Goal: Information Seeking & Learning: Learn about a topic

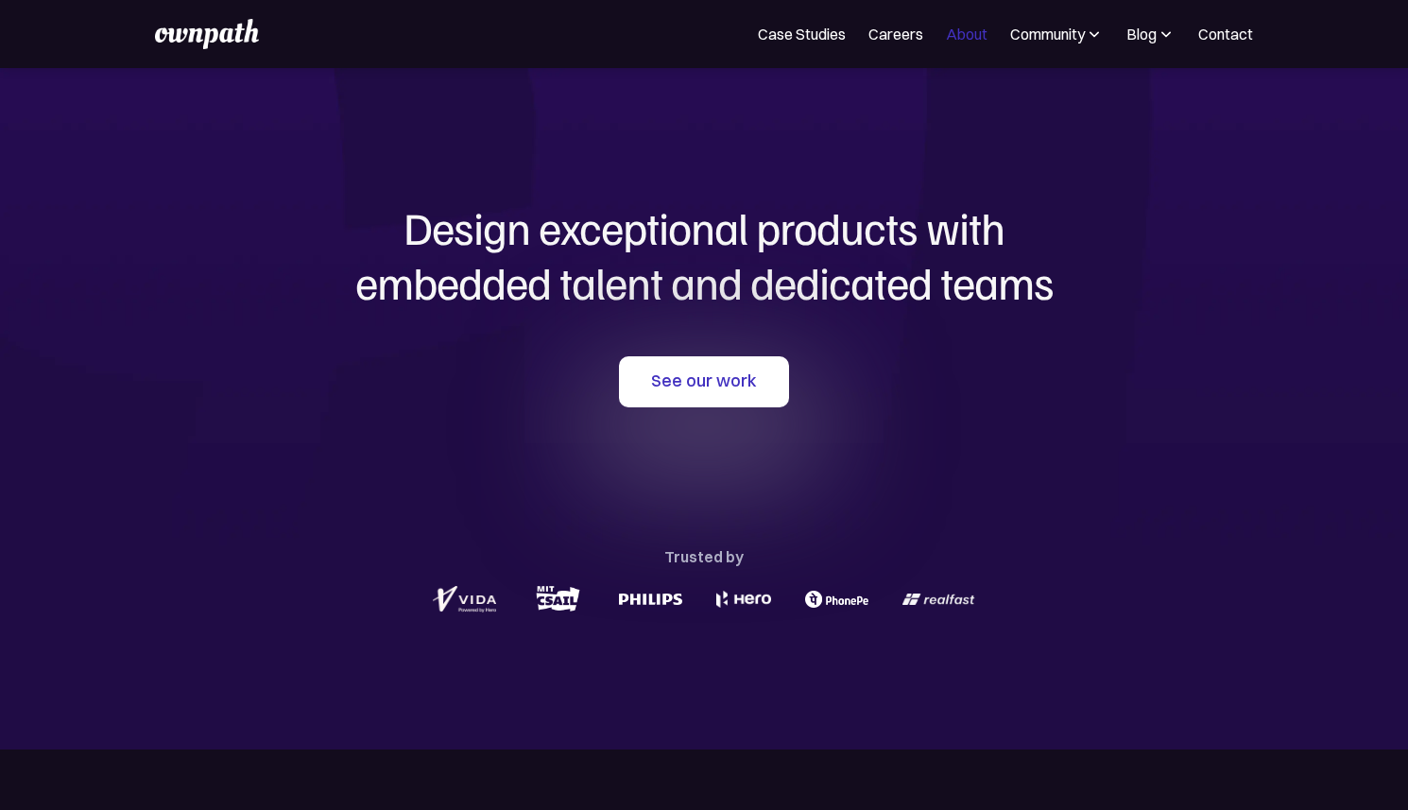
click at [971, 42] on link "About" at bounding box center [967, 34] width 42 height 23
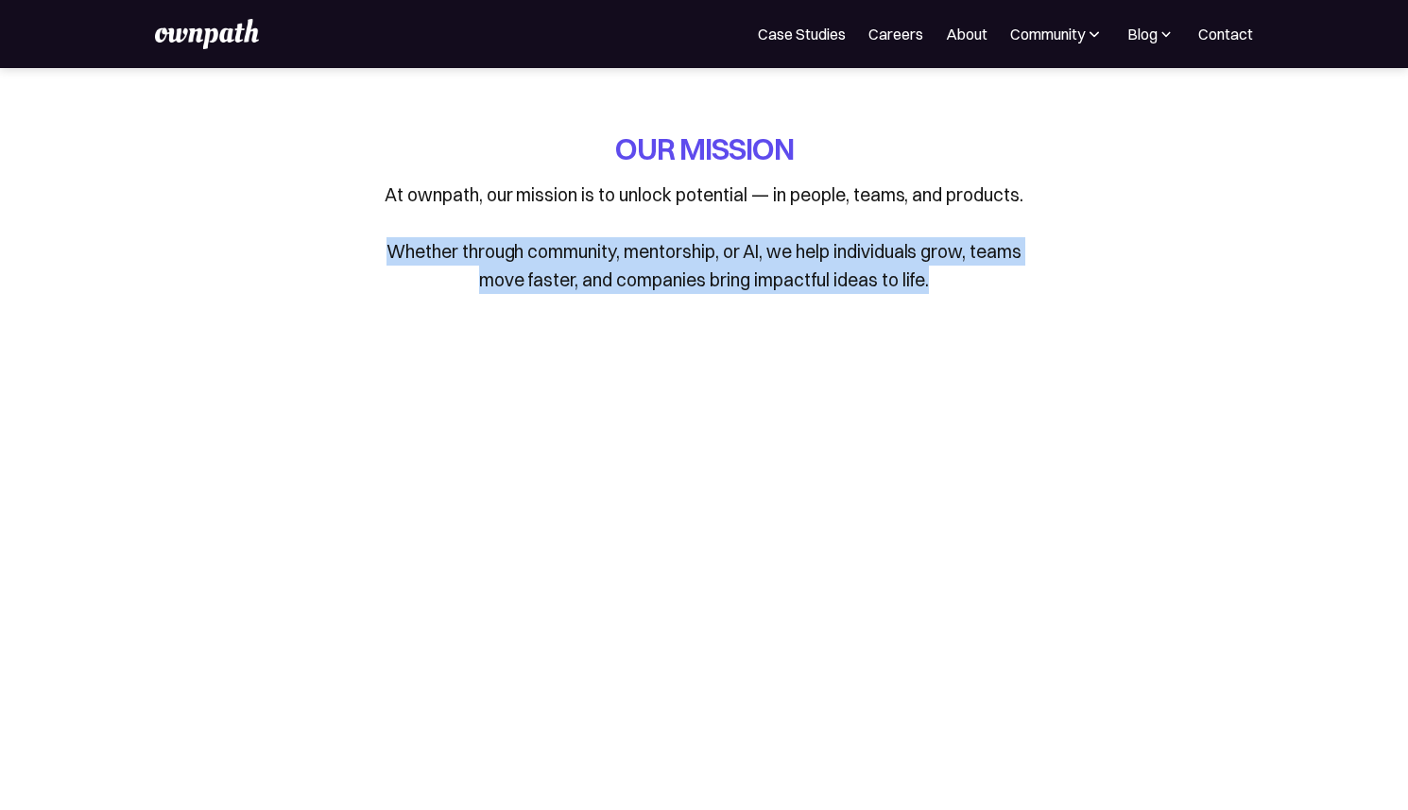
drag, startPoint x: 385, startPoint y: 249, endPoint x: 963, endPoint y: 288, distance: 579.7
click at [963, 288] on p "At ownpath, our mission is to unlock potential — in people, teams, and products…" at bounding box center [704, 237] width 662 height 113
copy p "Whether through community, mentorship, or AI, we help individuals grow, teams m…"
click at [817, 36] on link "Case Studies" at bounding box center [802, 34] width 88 height 23
click at [898, 32] on link "Careers" at bounding box center [896, 34] width 55 height 23
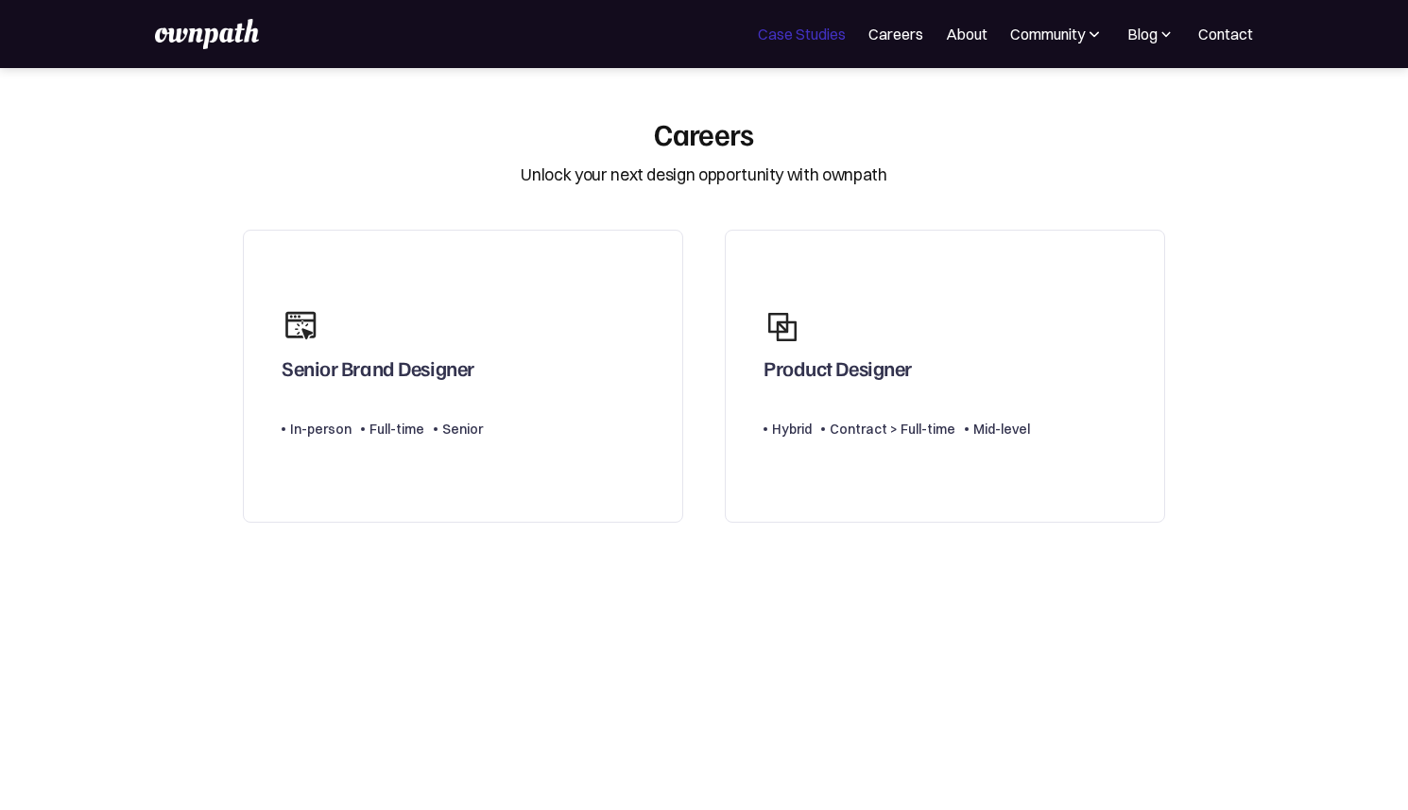
click at [770, 41] on link "Case Studies" at bounding box center [802, 34] width 88 height 23
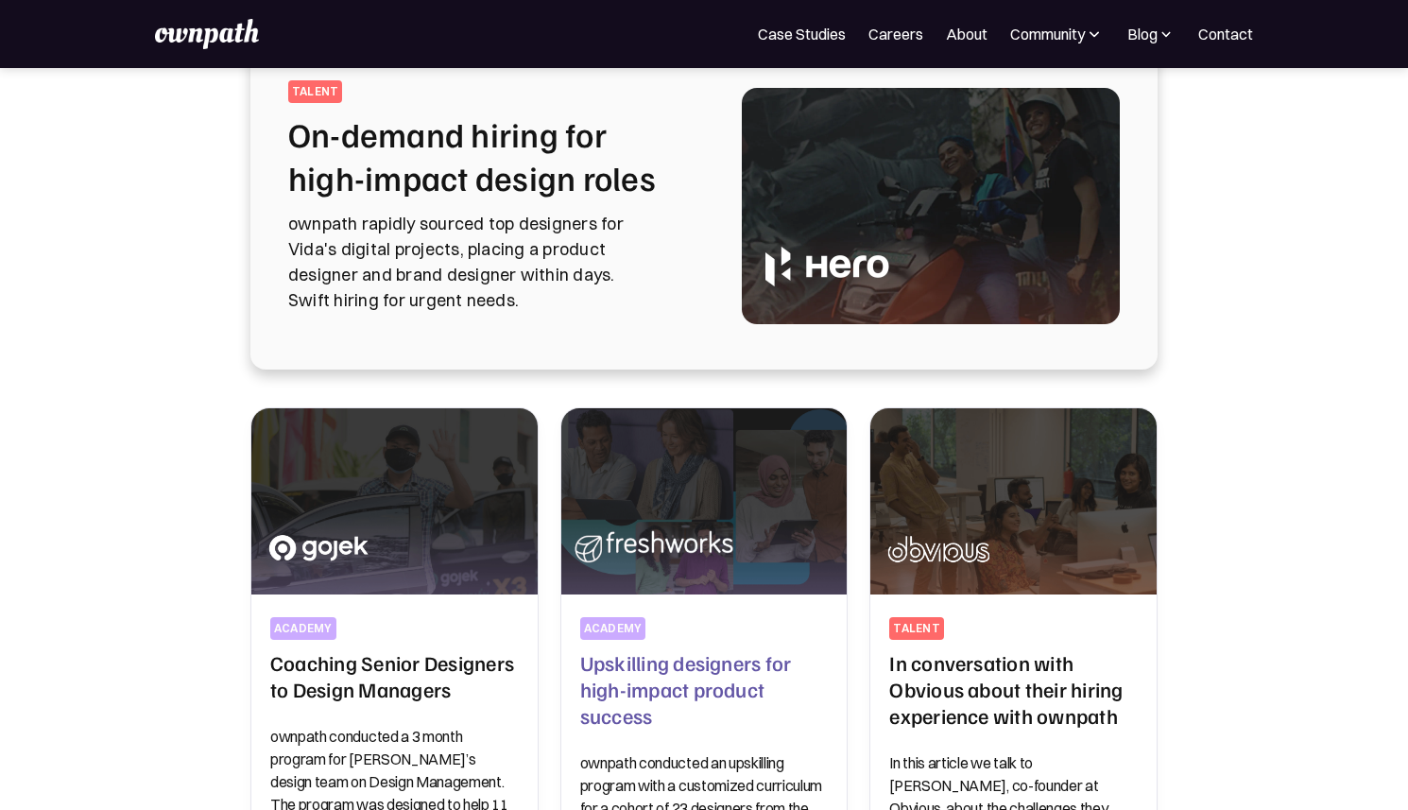
scroll to position [139, 0]
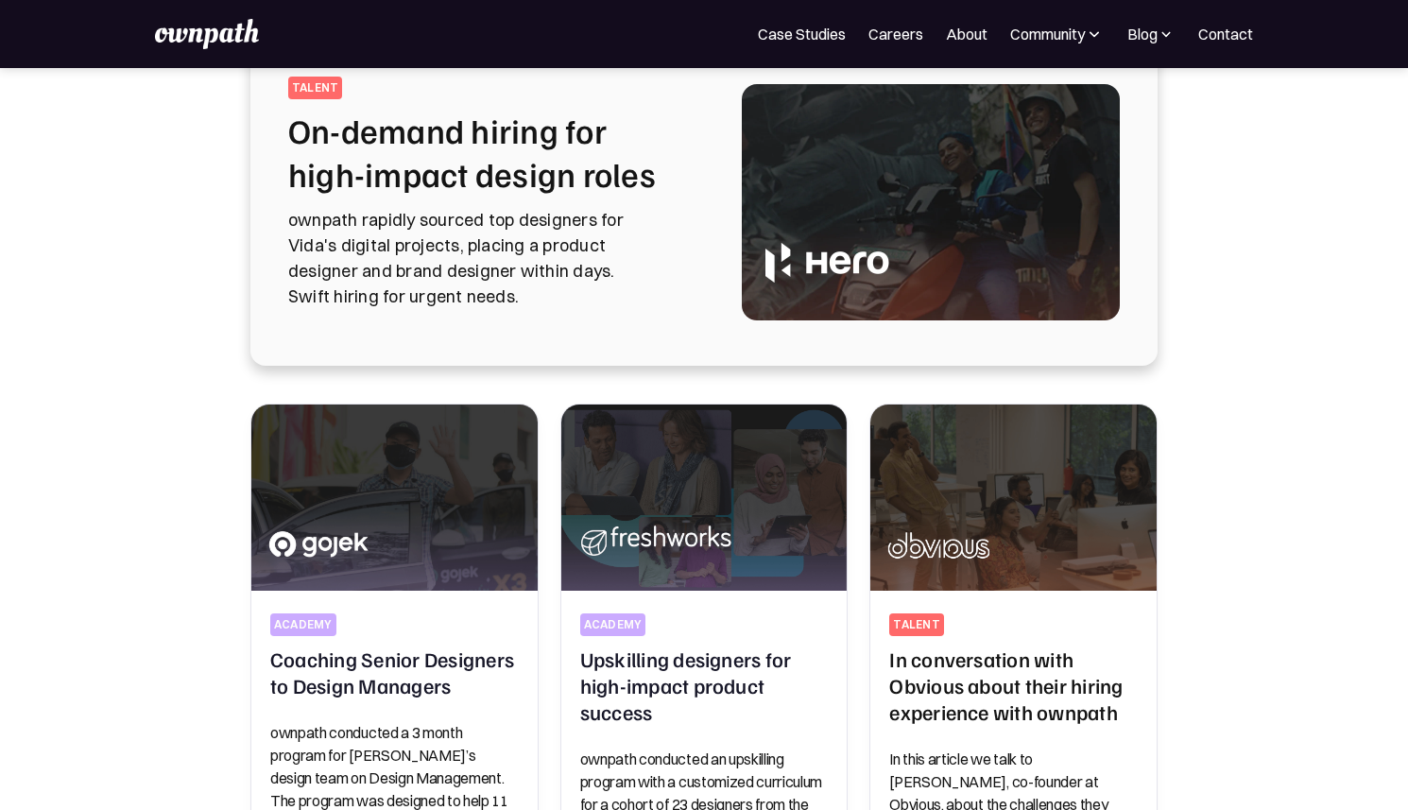
click at [232, 38] on img at bounding box center [207, 34] width 104 height 30
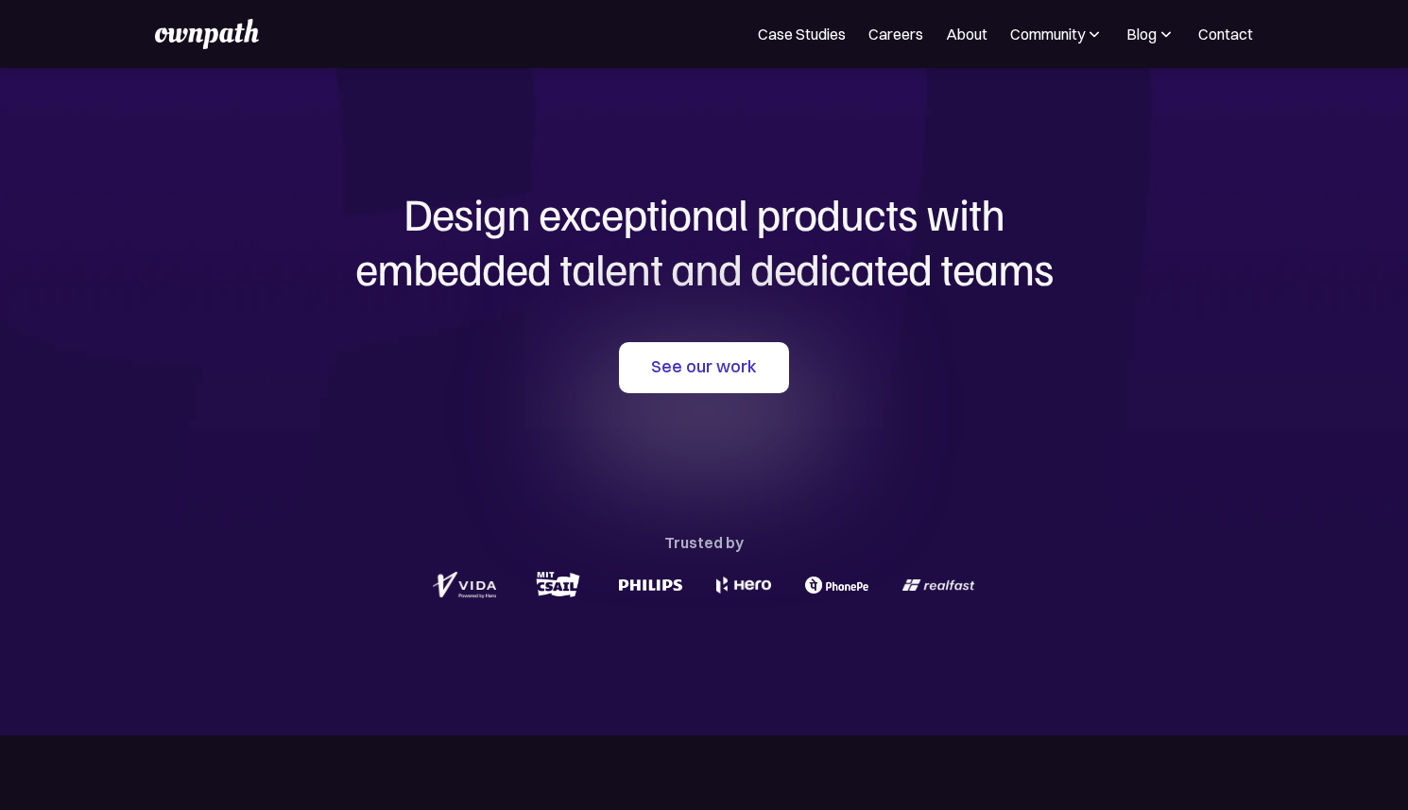
scroll to position [19, 0]
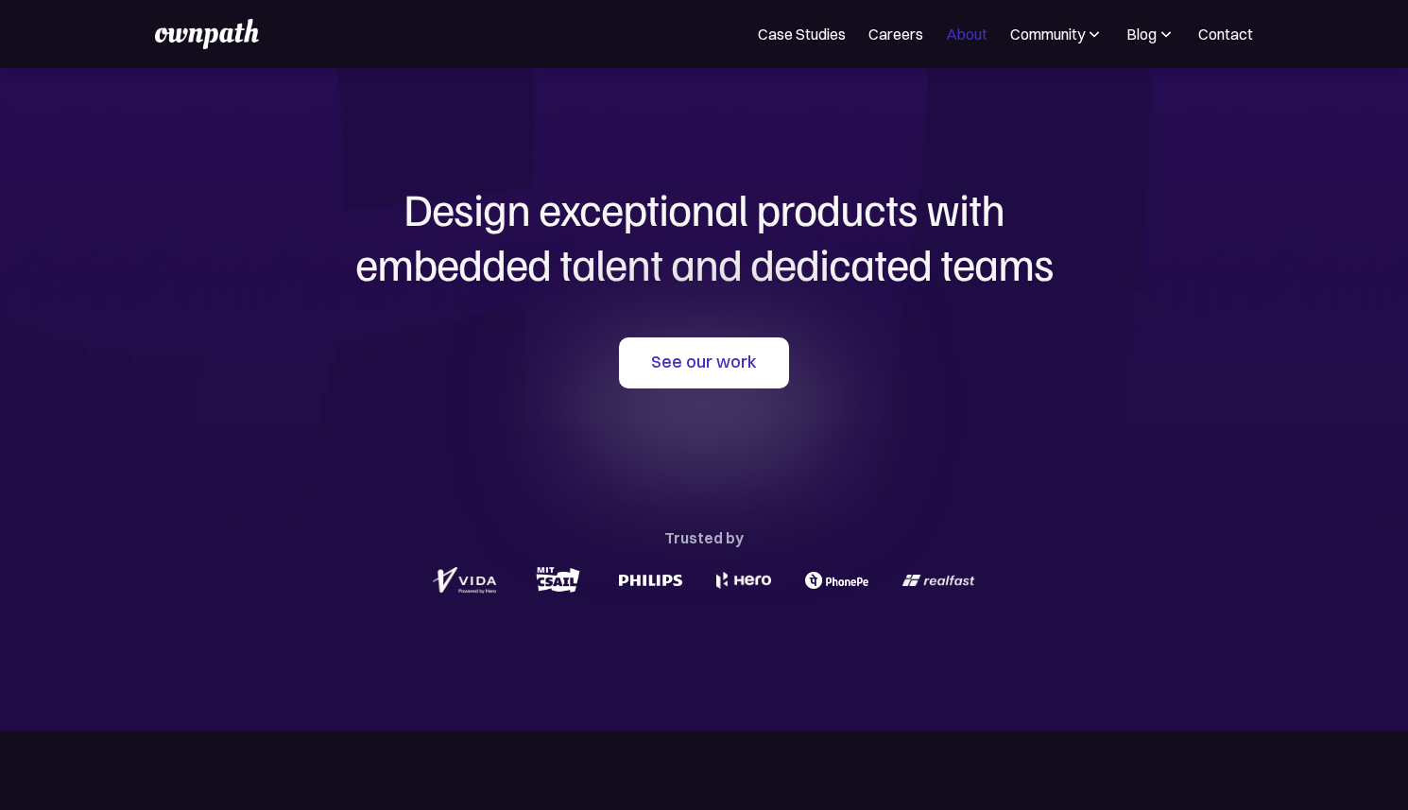
click at [955, 34] on link "About" at bounding box center [967, 34] width 42 height 23
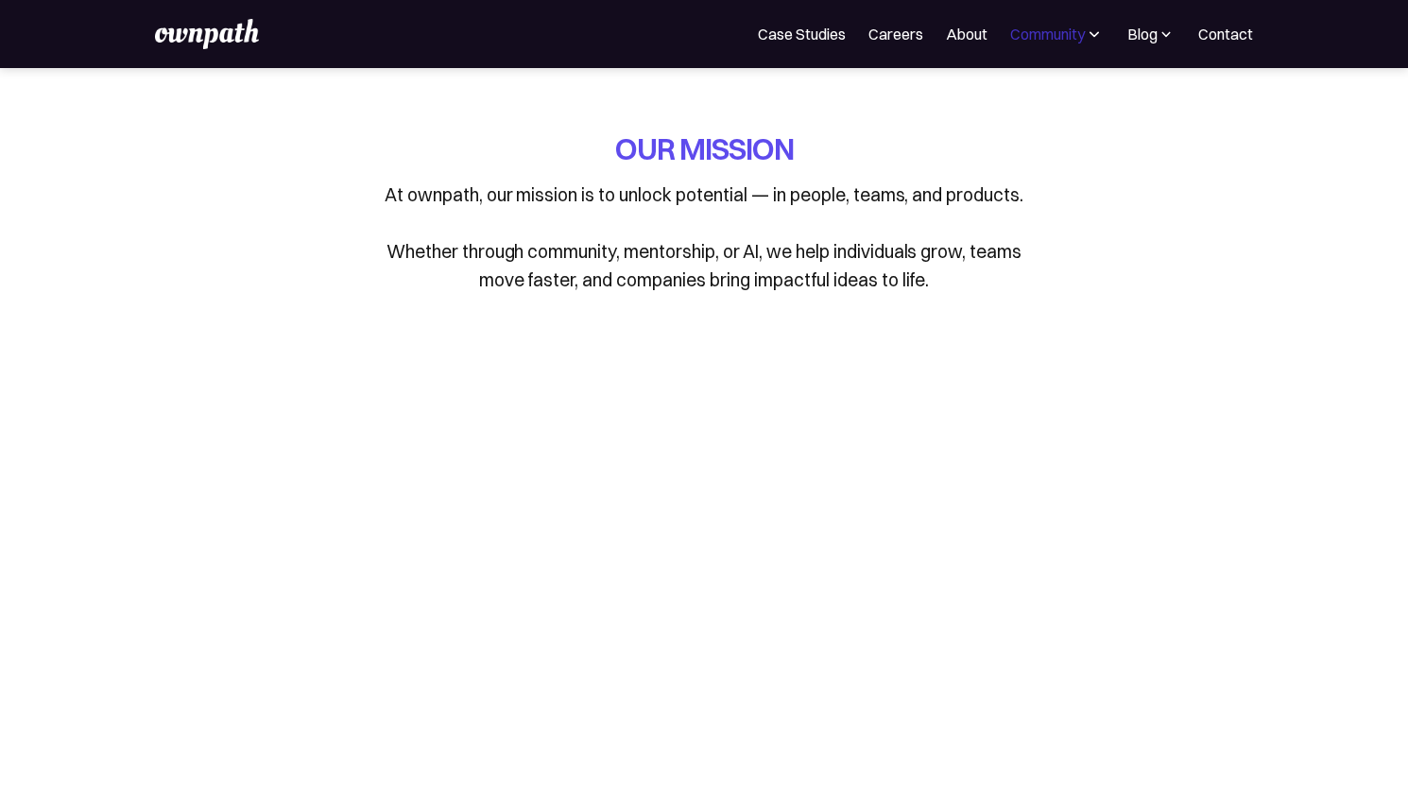
click at [1061, 23] on div "Community" at bounding box center [1047, 34] width 75 height 23
click at [799, 42] on link "Case Studies" at bounding box center [802, 34] width 88 height 23
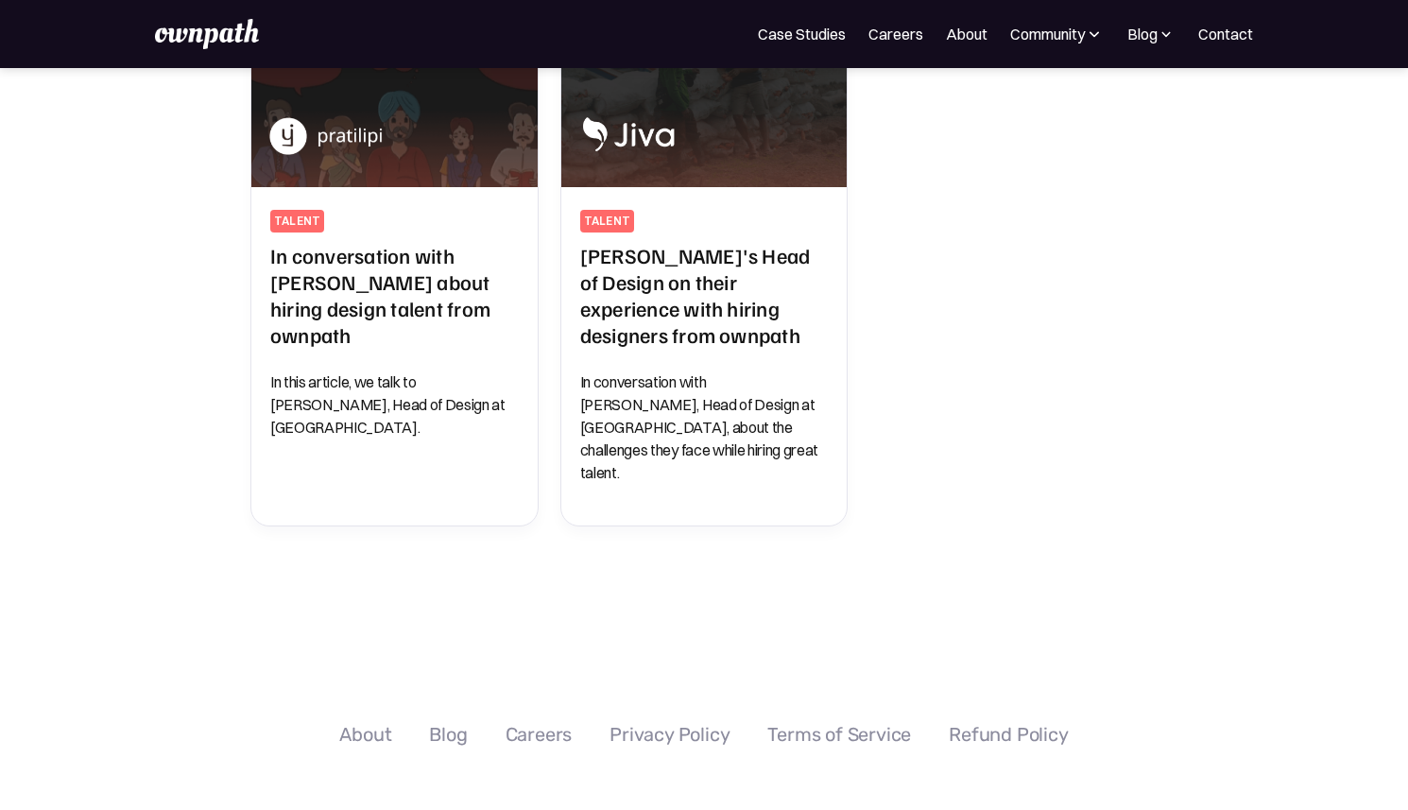
scroll to position [1106, 0]
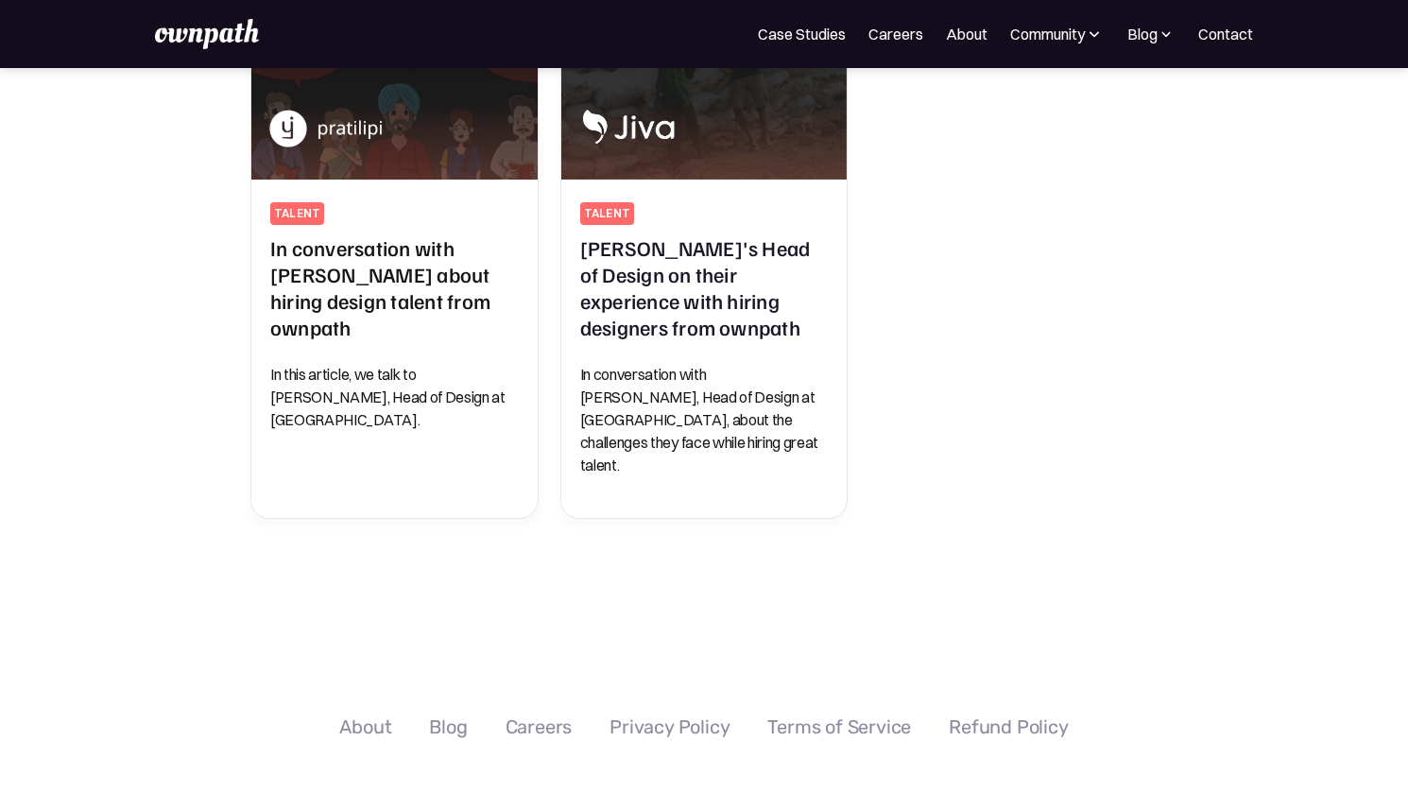
click at [989, 38] on nav "For Companies Case Studies Careers About Community Events Resources Design Resi…" at bounding box center [1005, 34] width 495 height 23
click at [1141, 31] on div "Blog" at bounding box center [1142, 34] width 30 height 23
click at [1141, 103] on div "All" at bounding box center [1108, 103] width 120 height 23
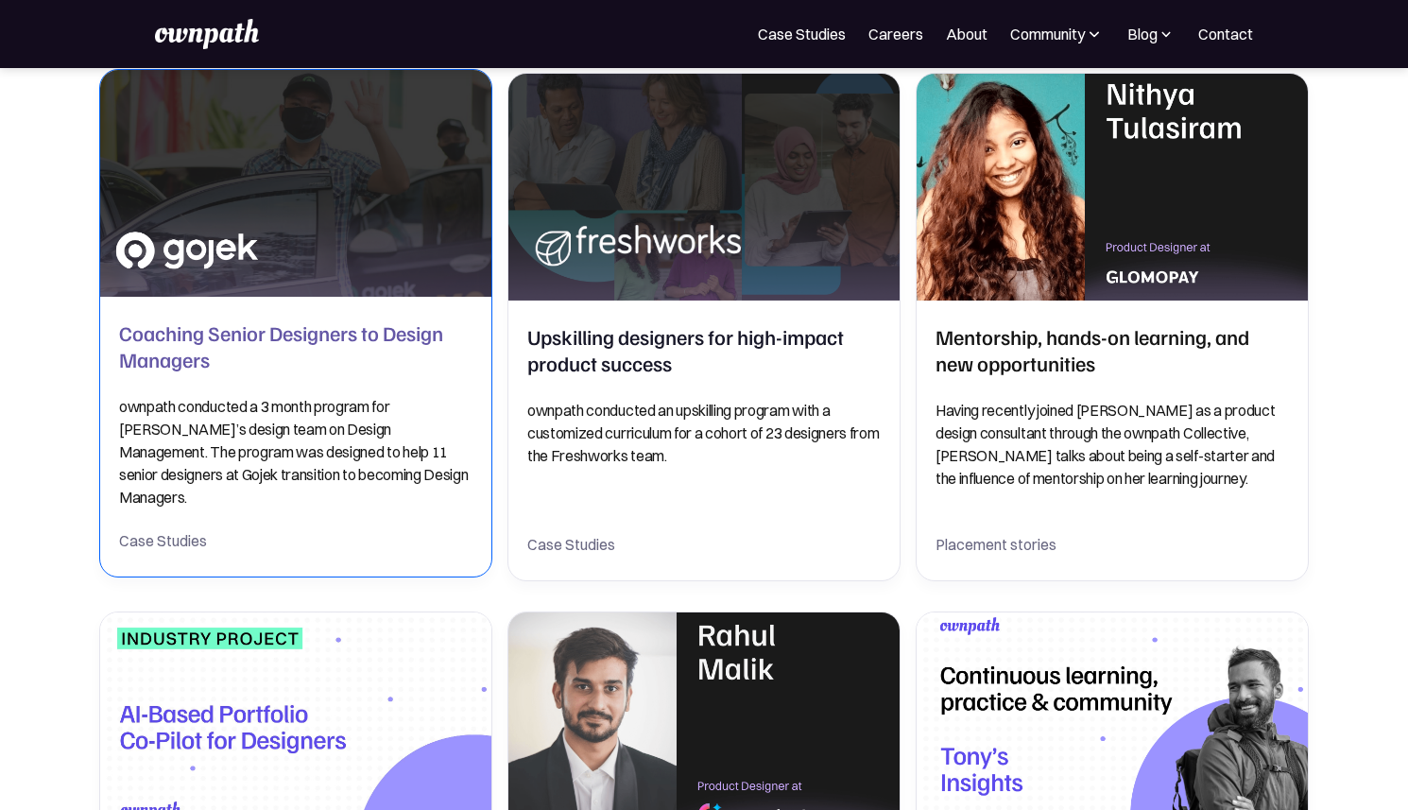
scroll to position [368, 0]
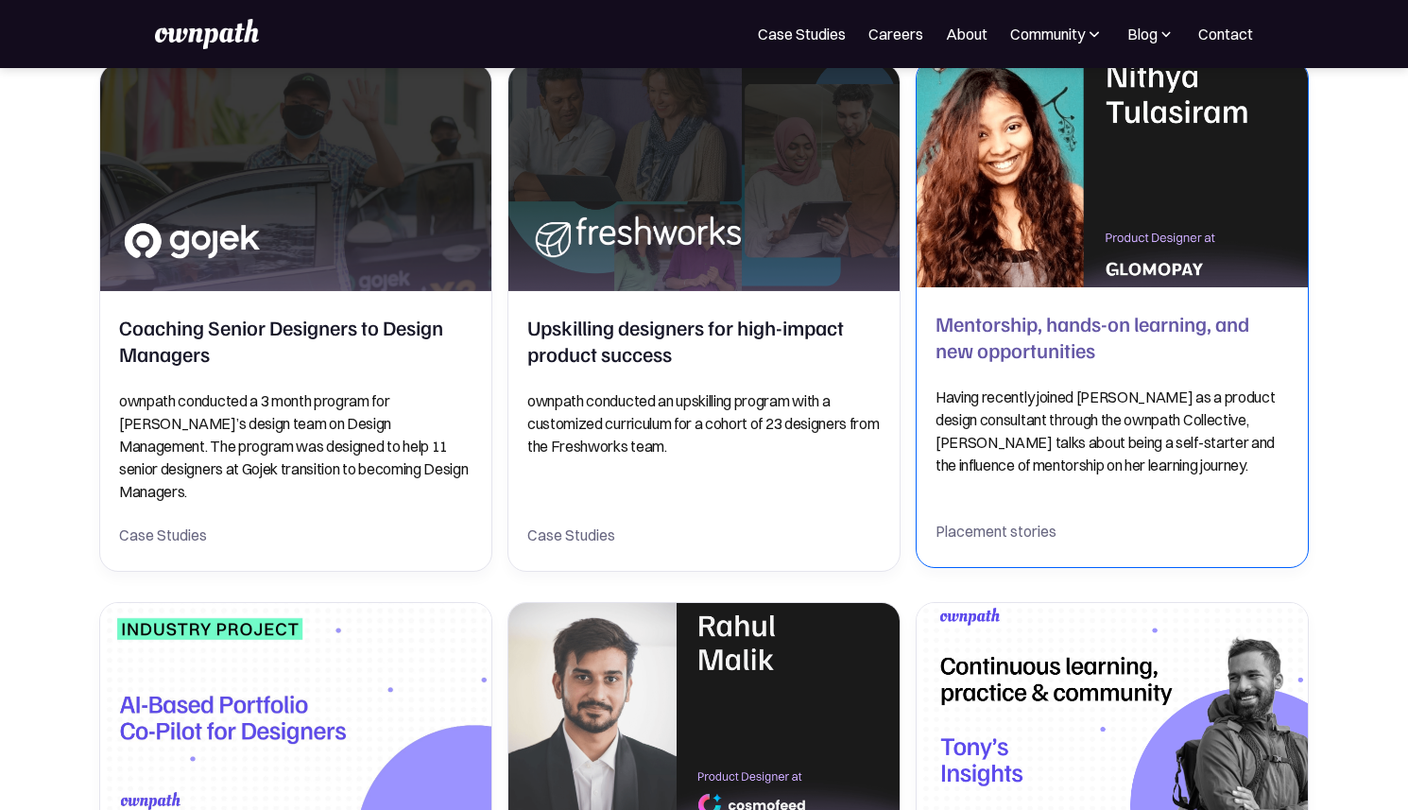
click at [1171, 365] on div "Mentorship, hands-on learning, and new opportunities Having recently joined Glo…" at bounding box center [1112, 393] width 353 height 166
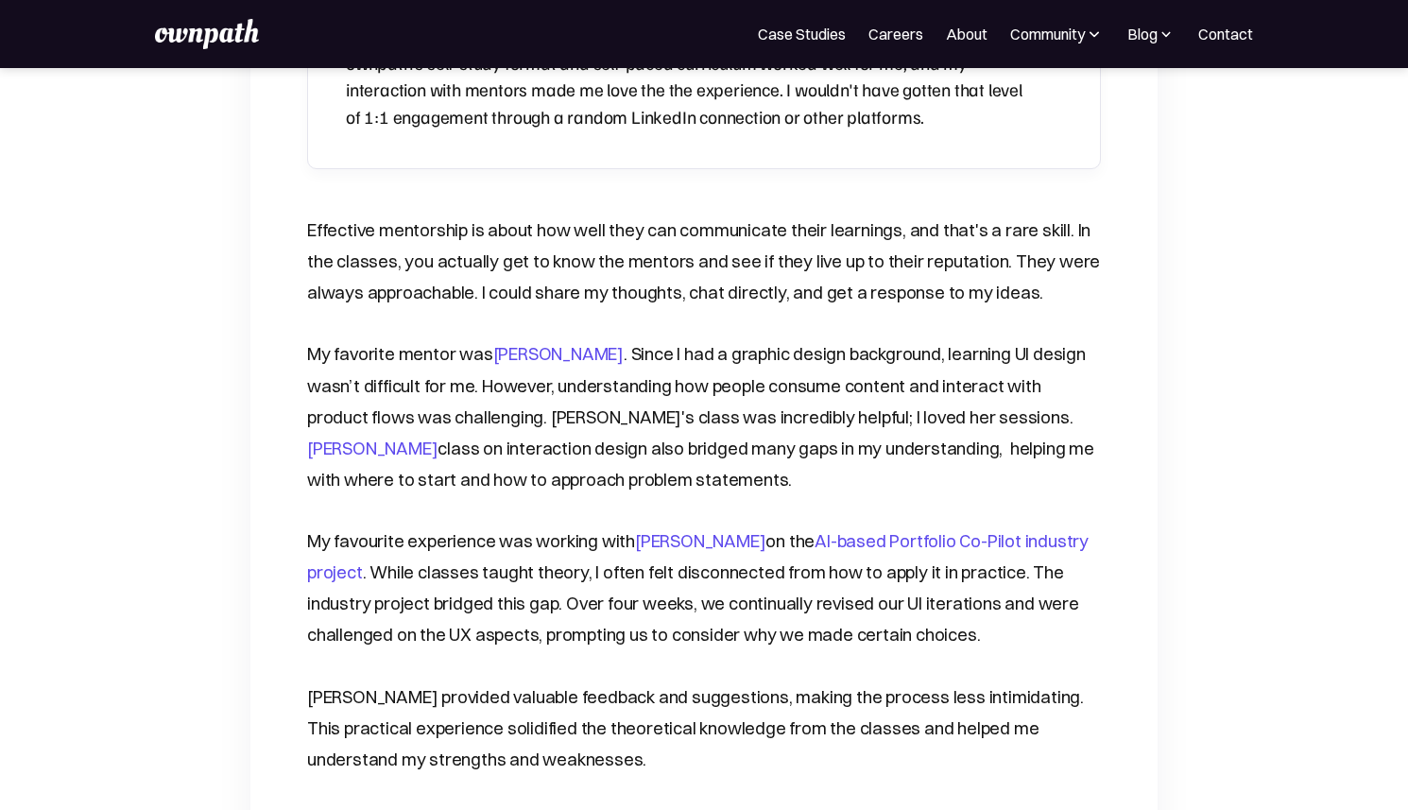
scroll to position [1717, 0]
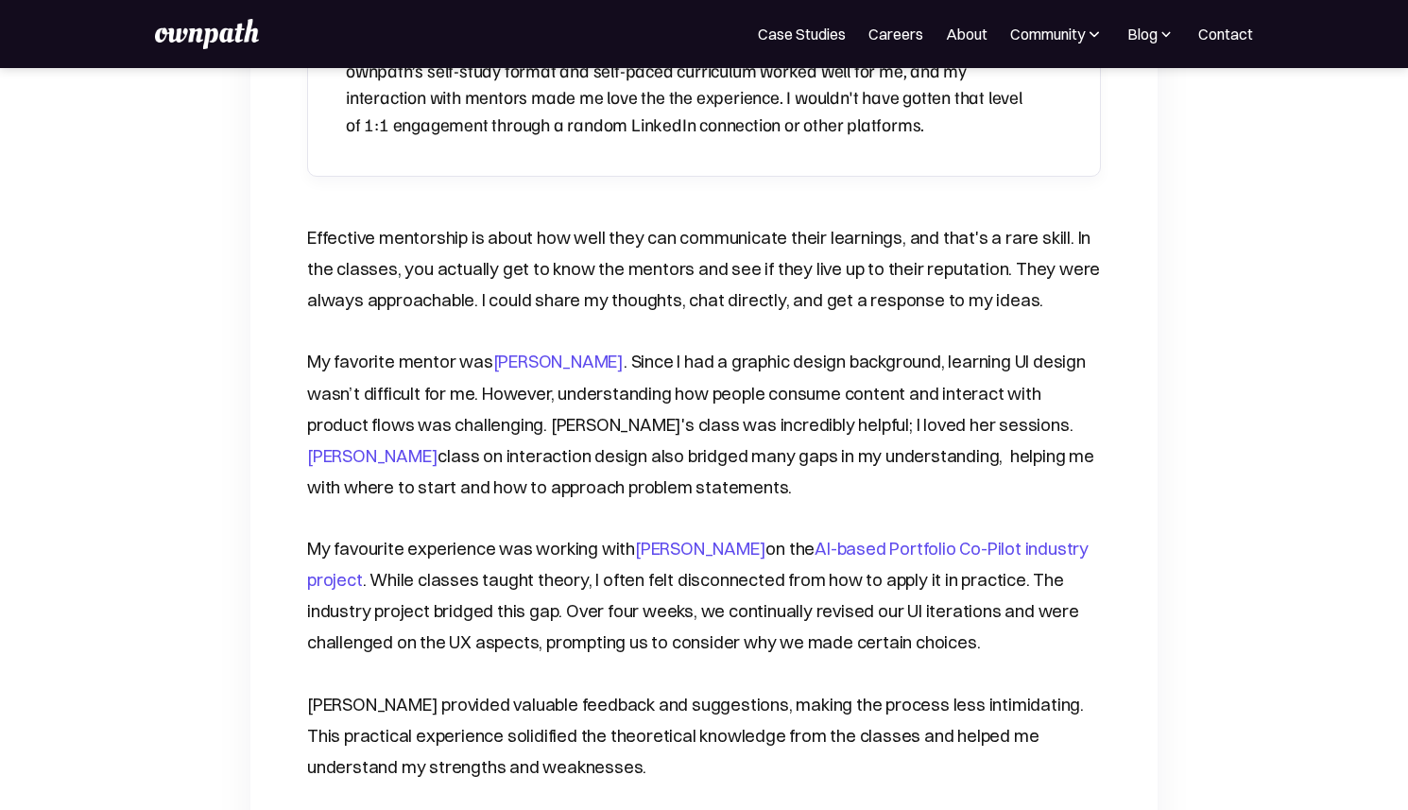
click at [532, 351] on link "Mahima" at bounding box center [558, 362] width 130 height 22
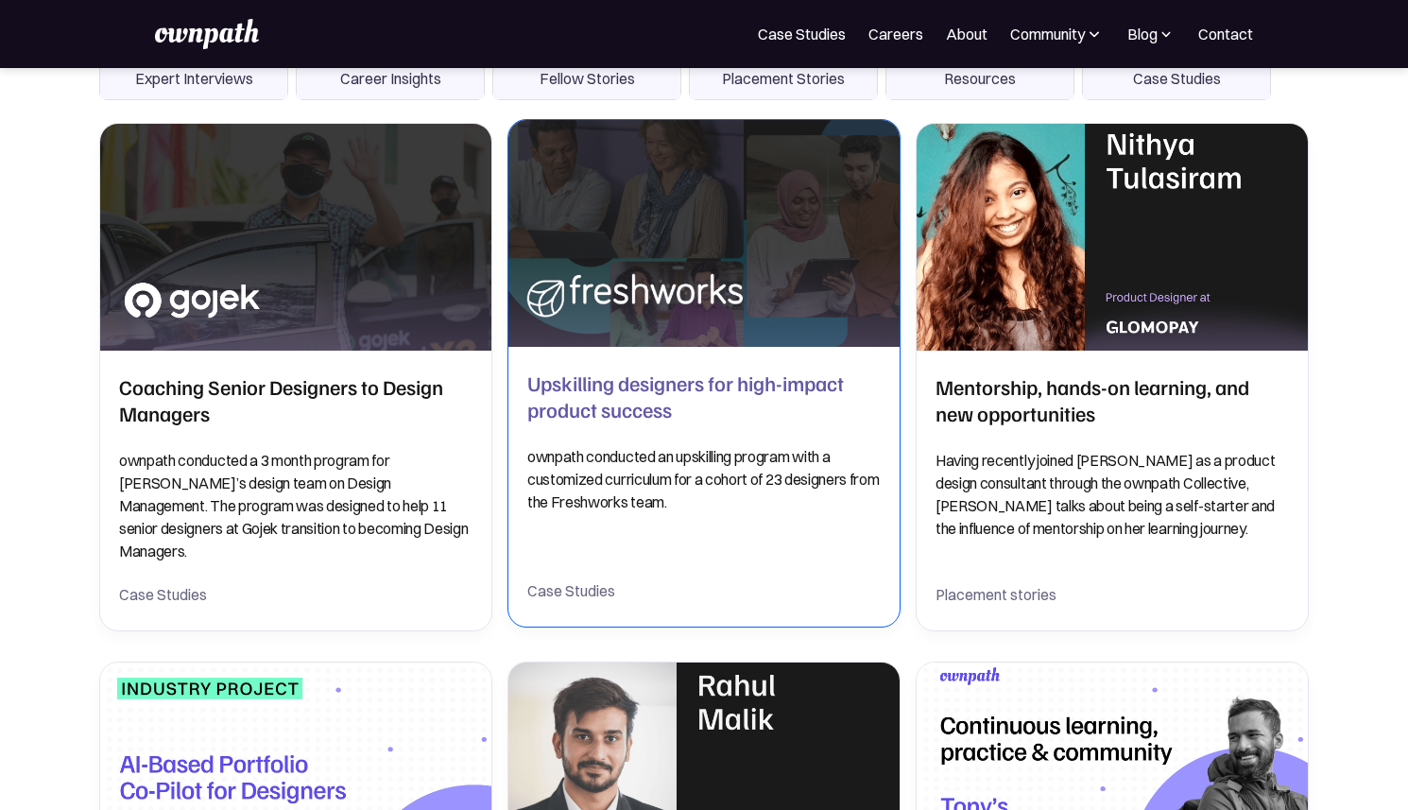
scroll to position [323, 0]
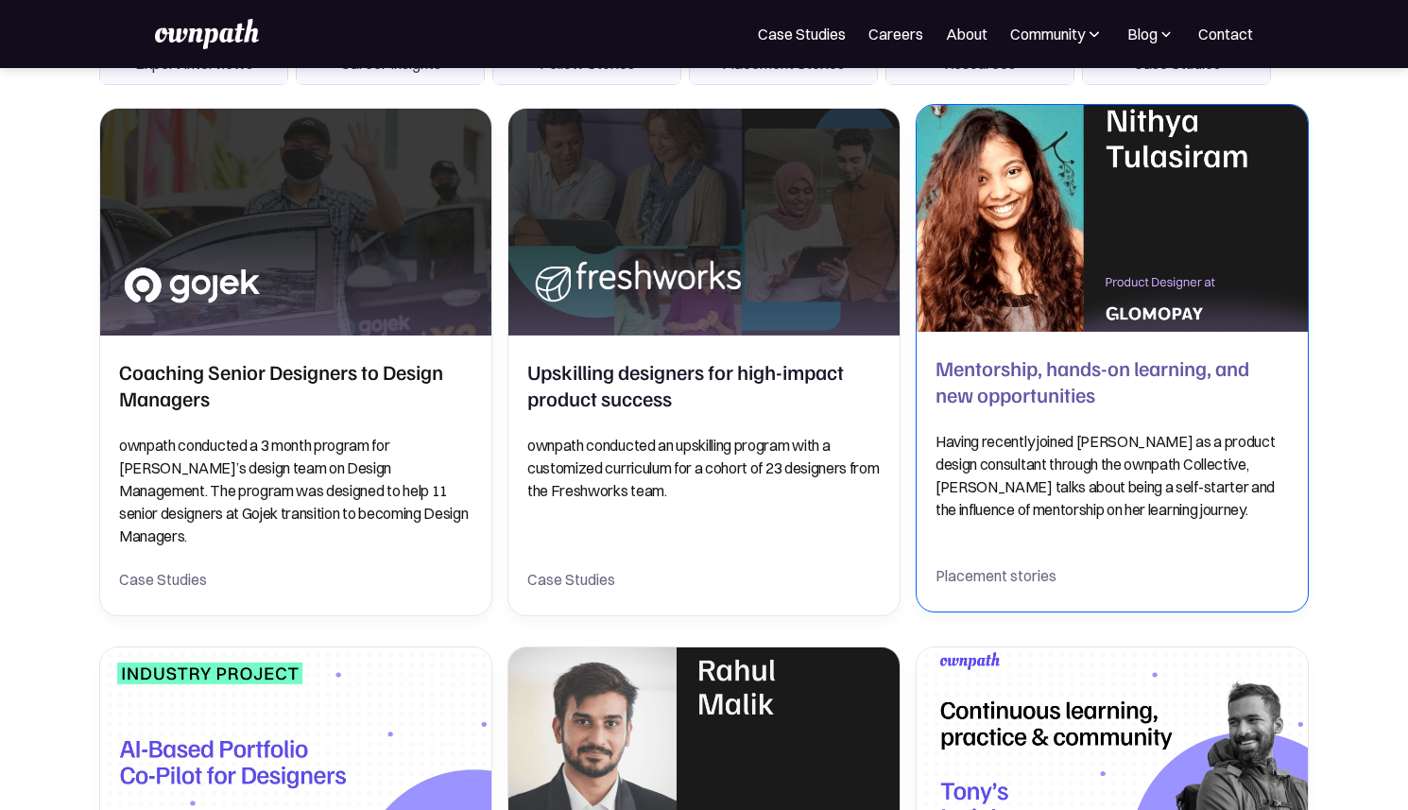
click at [1075, 292] on img at bounding box center [1112, 218] width 411 height 238
